Goal: Information Seeking & Learning: Learn about a topic

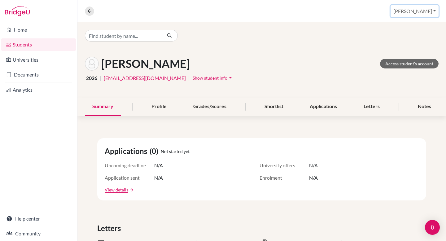
click at [422, 11] on button "[PERSON_NAME]" at bounding box center [415, 11] width 48 height 12
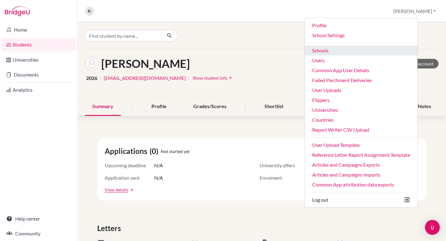
click at [385, 50] on link "Schools" at bounding box center [361, 51] width 113 height 10
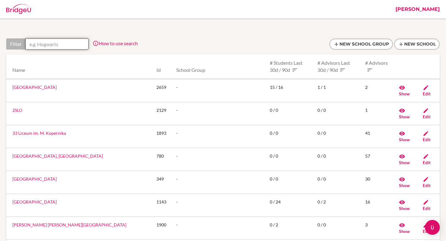
click at [64, 43] on input "text" at bounding box center [56, 43] width 63 height 11
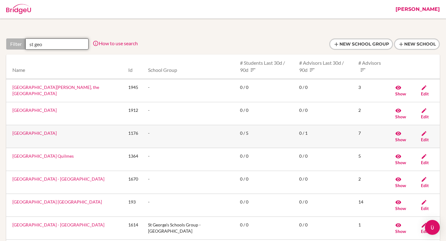
type input "st geo"
click at [46, 134] on link "[GEOGRAPHIC_DATA]" at bounding box center [34, 132] width 44 height 5
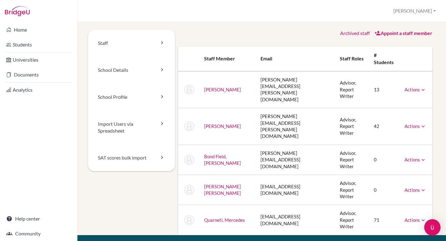
click at [429, 229] on img "Open Intercom Messenger" at bounding box center [433, 227] width 8 height 8
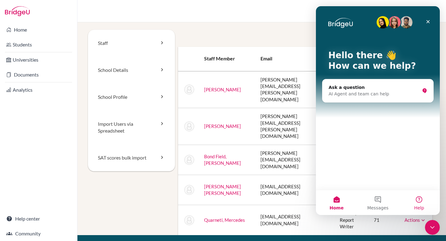
click at [419, 202] on button "Help" at bounding box center [419, 202] width 41 height 25
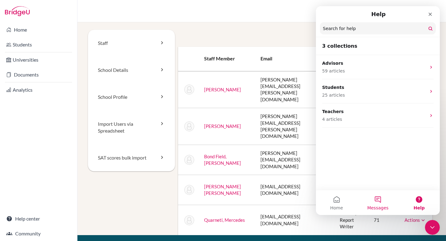
click at [383, 206] on span "Messages" at bounding box center [378, 208] width 21 height 4
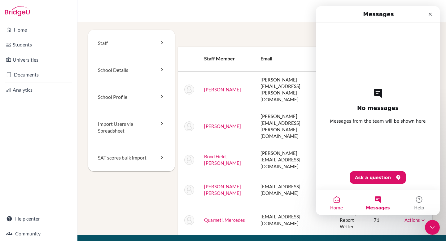
click at [345, 201] on button "Home" at bounding box center [336, 202] width 41 height 25
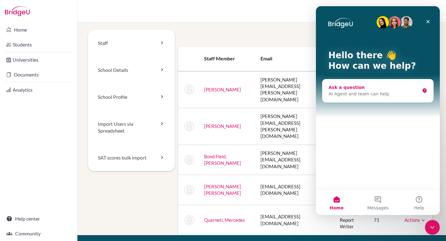
click at [379, 94] on div "AI Agent and team can help" at bounding box center [374, 94] width 91 height 7
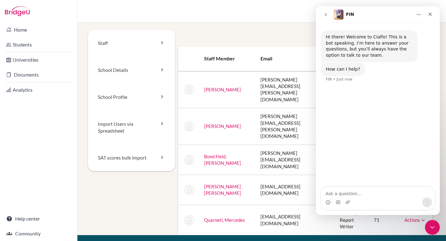
click at [418, 13] on icon "Home" at bounding box center [419, 14] width 5 height 5
click at [324, 15] on icon "go back" at bounding box center [326, 14] width 5 height 5
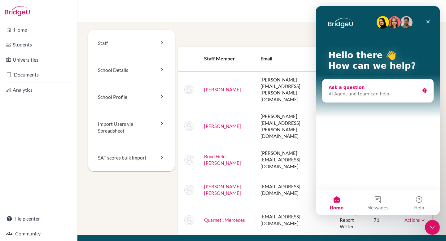
click at [395, 93] on div "AI Agent and team can help" at bounding box center [374, 94] width 91 height 7
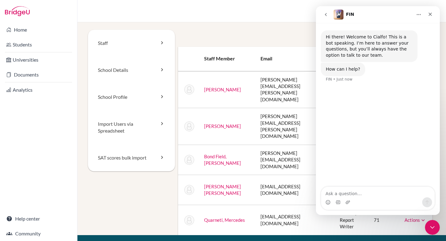
click at [323, 15] on button "go back" at bounding box center [326, 15] width 12 height 12
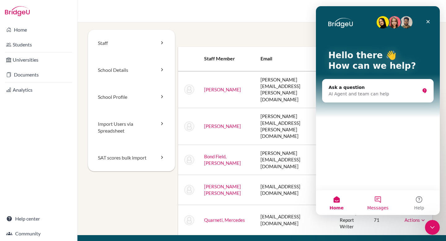
click at [380, 203] on button "Messages" at bounding box center [377, 202] width 41 height 25
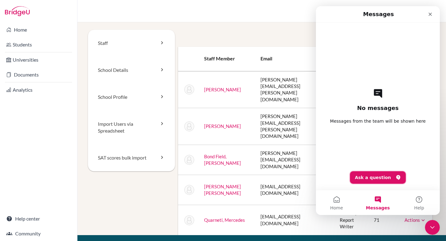
click at [390, 180] on button "Ask a question" at bounding box center [378, 177] width 56 height 12
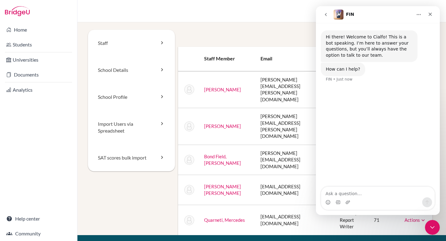
click at [325, 15] on icon "go back" at bounding box center [326, 14] width 5 height 5
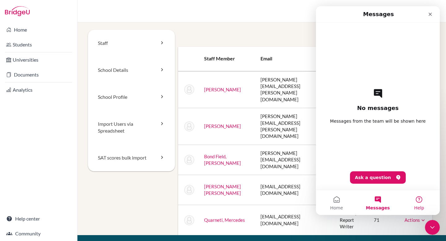
click at [423, 207] on span "Help" at bounding box center [419, 208] width 10 height 4
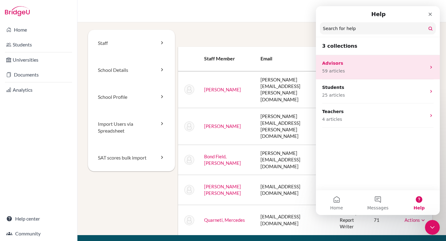
click at [383, 69] on p "59 articles" at bounding box center [374, 71] width 104 height 7
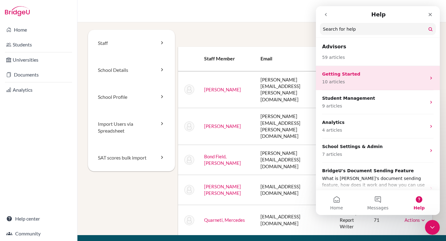
click at [376, 73] on p "Getting Started" at bounding box center [374, 74] width 104 height 7
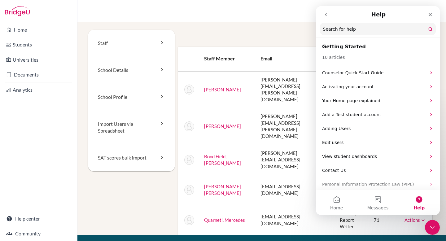
click at [376, 73] on p "Counselor Quick Start Guide" at bounding box center [374, 73] width 104 height 7
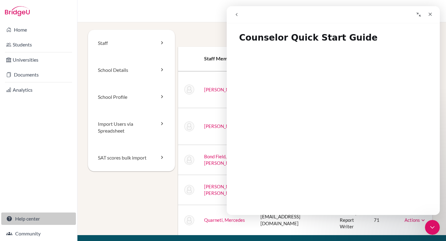
click at [36, 219] on link "Help center" at bounding box center [38, 219] width 75 height 12
